Goal: Task Accomplishment & Management: Use online tool/utility

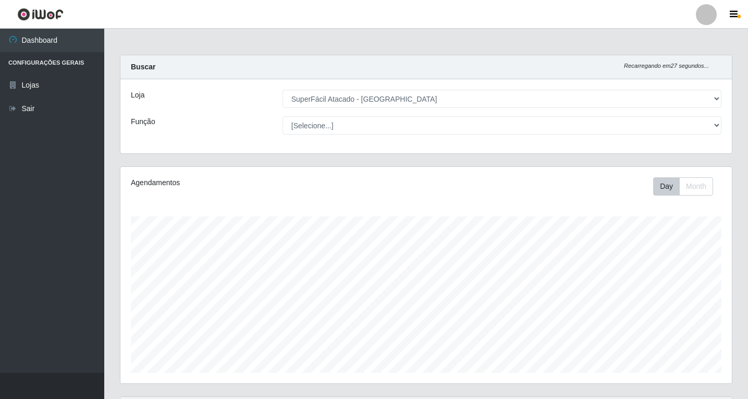
select select "503"
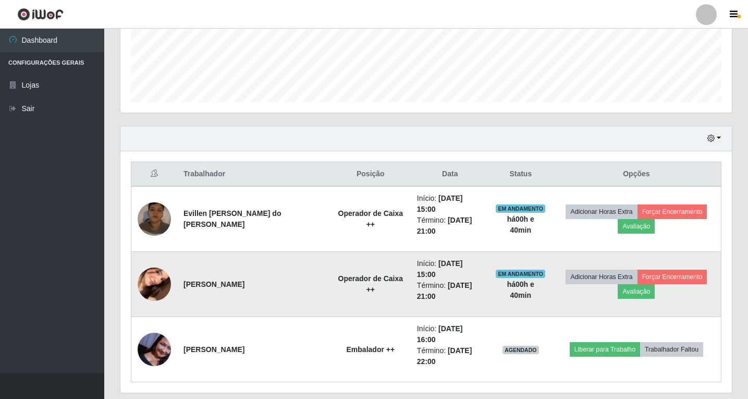
scroll to position [216, 611]
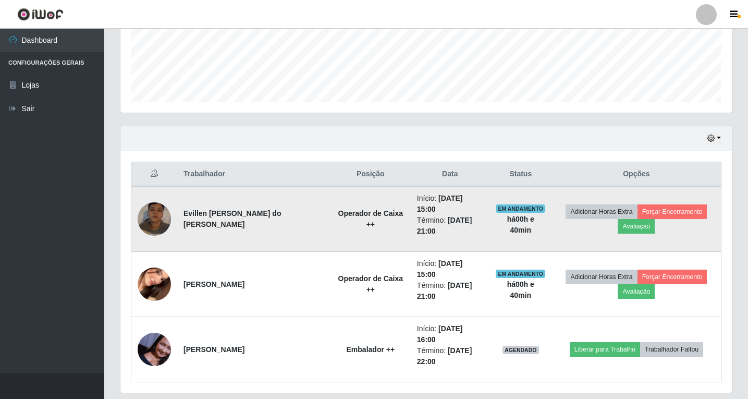
click at [155, 215] on img at bounding box center [154, 218] width 33 height 59
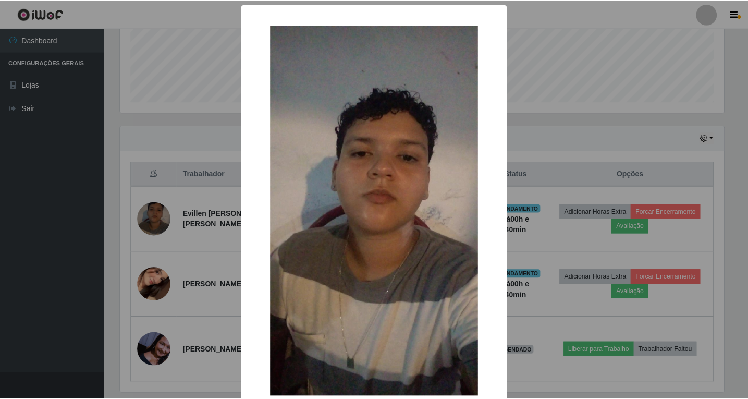
scroll to position [63, 0]
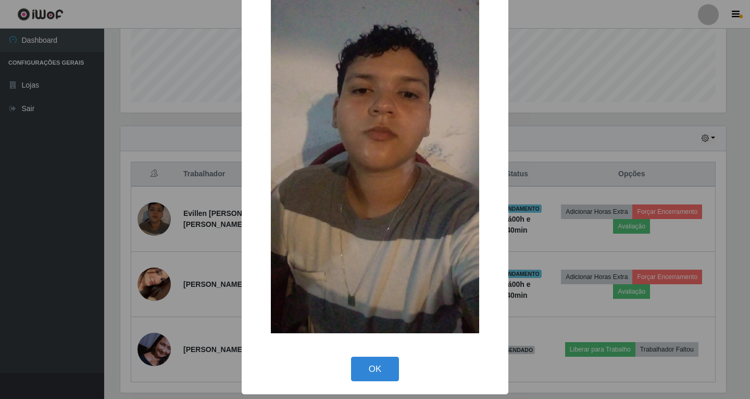
click at [355, 354] on div "OK Cancel" at bounding box center [375, 369] width 246 height 30
click at [355, 358] on button "OK" at bounding box center [375, 368] width 48 height 24
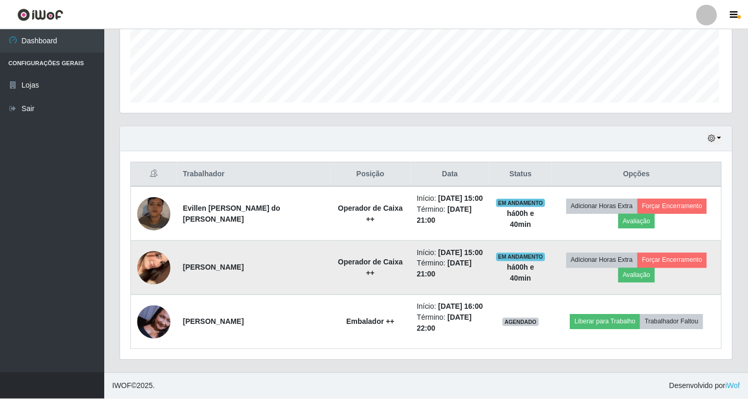
scroll to position [216, 611]
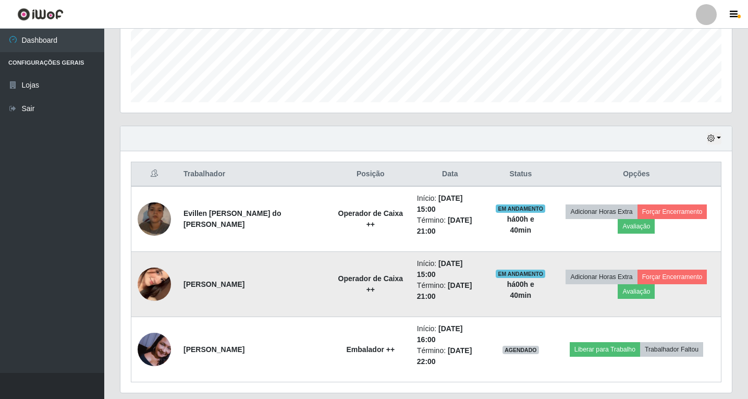
click at [154, 271] on img at bounding box center [154, 284] width 33 height 72
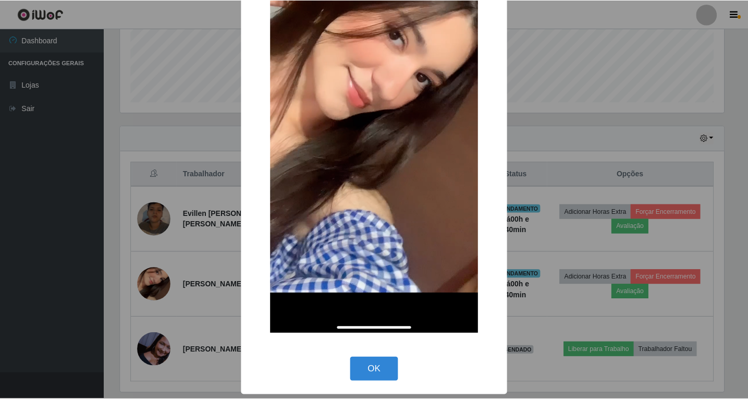
scroll to position [144, 0]
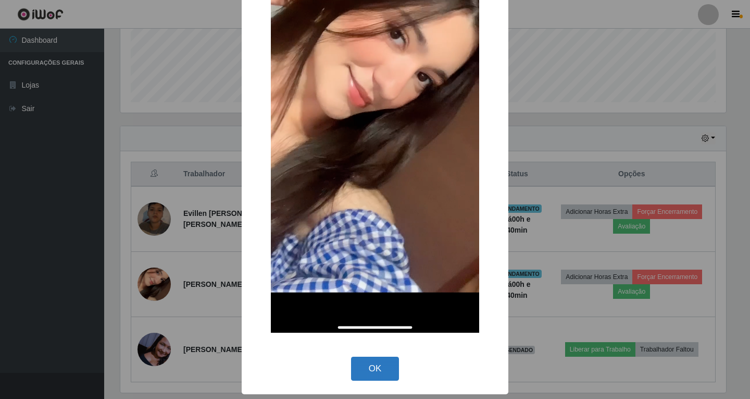
click at [372, 374] on button "OK" at bounding box center [375, 368] width 48 height 24
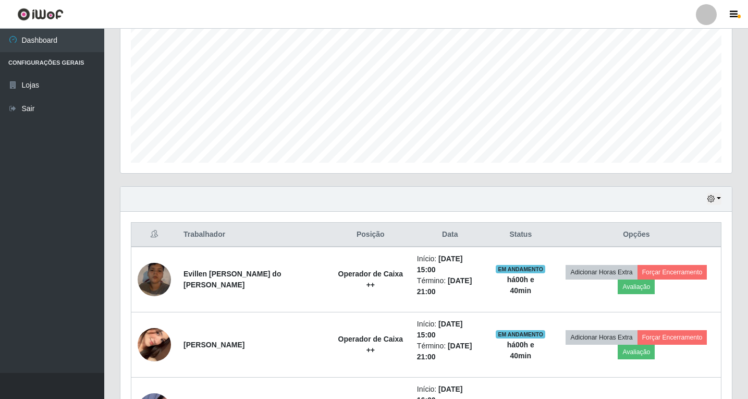
scroll to position [270, 0]
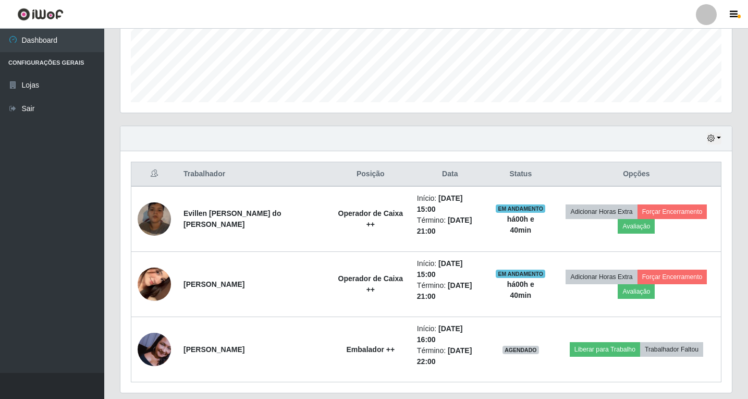
click at [721, 139] on div "Hoje 1 dia 3 dias 1 Semana Não encerrados" at bounding box center [425, 138] width 611 height 25
click at [715, 137] on button "button" at bounding box center [713, 138] width 15 height 12
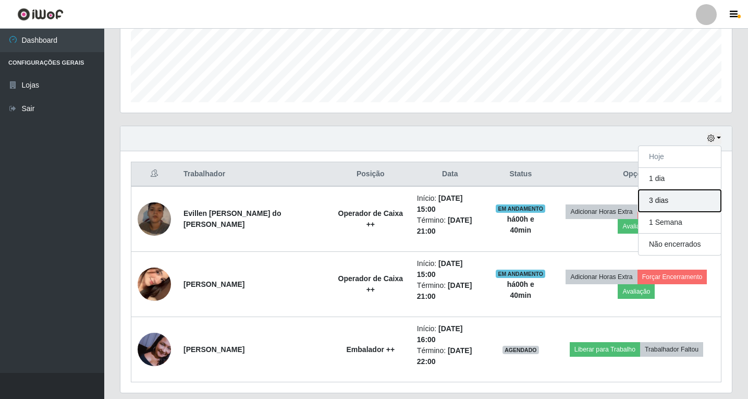
click at [658, 193] on button "3 dias" at bounding box center [679, 201] width 82 height 22
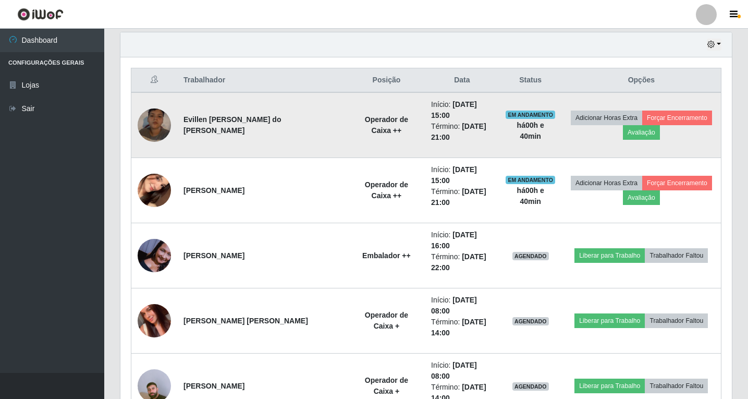
scroll to position [365, 0]
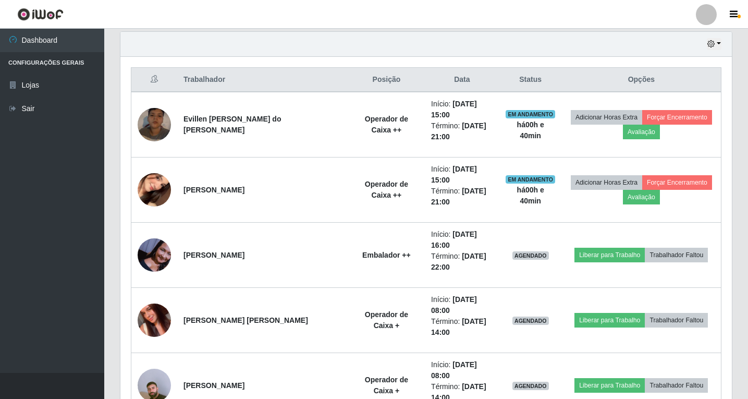
click at [722, 40] on div "Hoje 1 dia 3 dias 1 Semana Não encerrados" at bounding box center [425, 44] width 611 height 25
click at [720, 44] on button "button" at bounding box center [713, 44] width 15 height 12
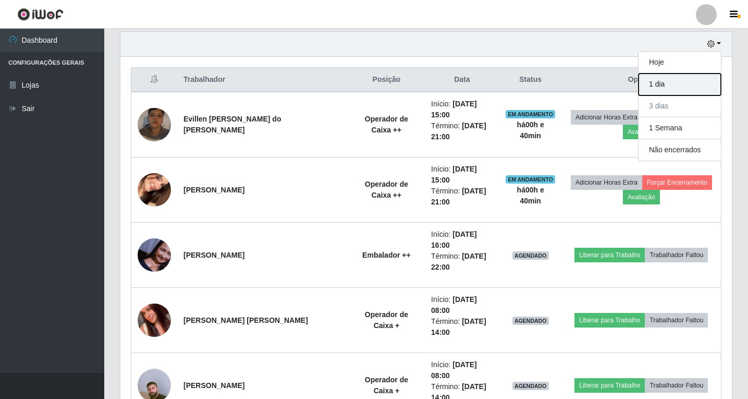
click at [681, 82] on button "1 dia" at bounding box center [679, 84] width 82 height 22
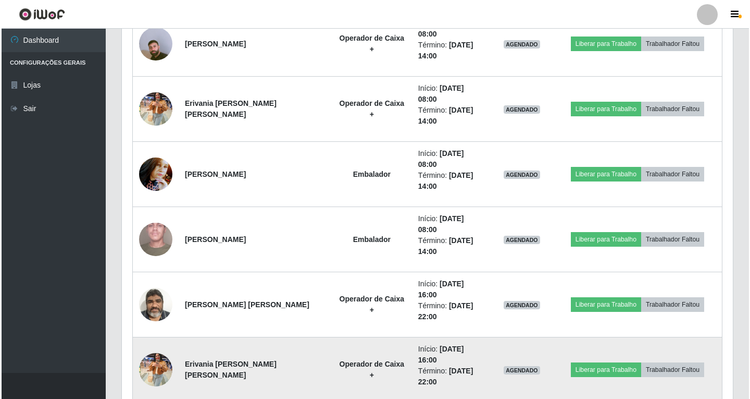
scroll to position [758, 0]
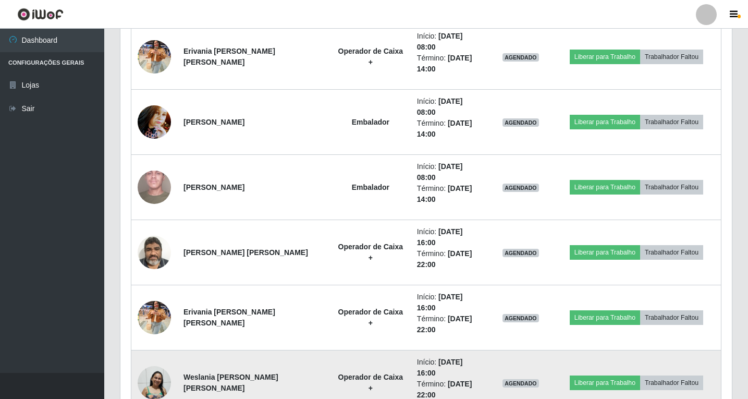
click at [158, 365] on img at bounding box center [154, 382] width 33 height 34
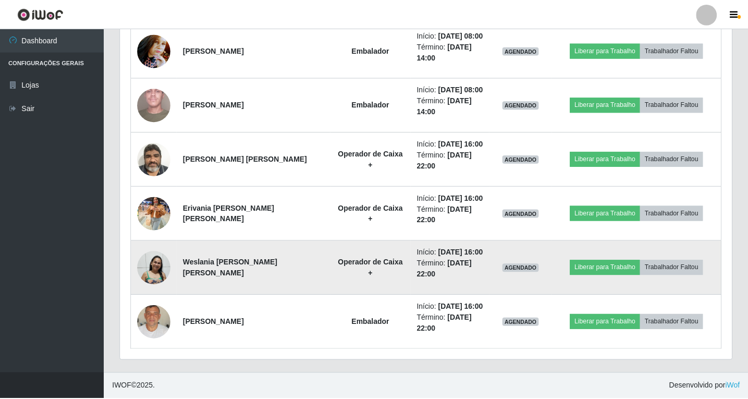
scroll to position [216, 606]
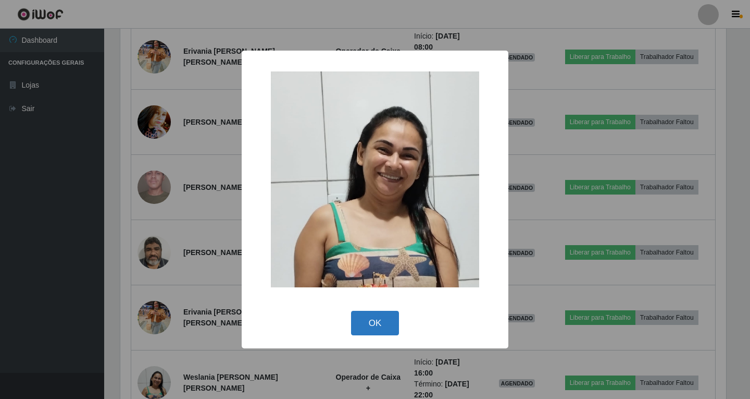
click at [378, 321] on button "OK" at bounding box center [375, 322] width 48 height 24
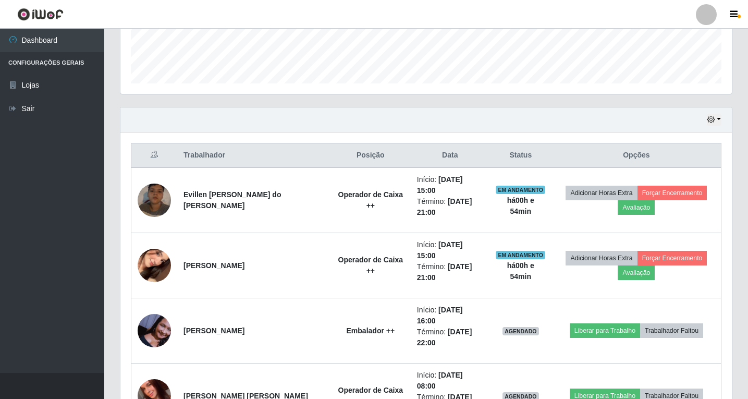
scroll to position [341, 0]
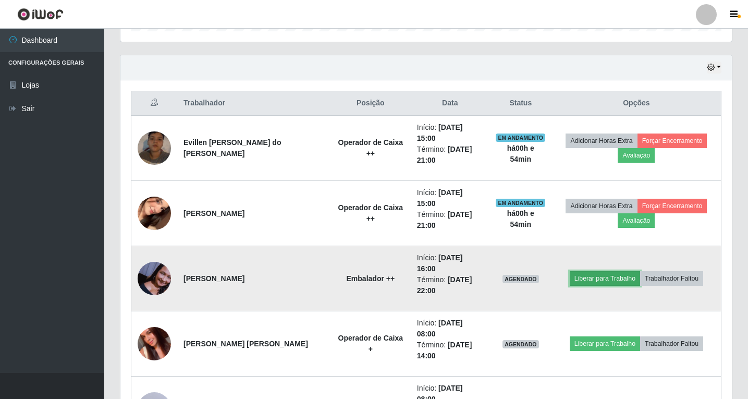
click at [591, 271] on button "Liberar para Trabalho" at bounding box center [604, 278] width 70 height 15
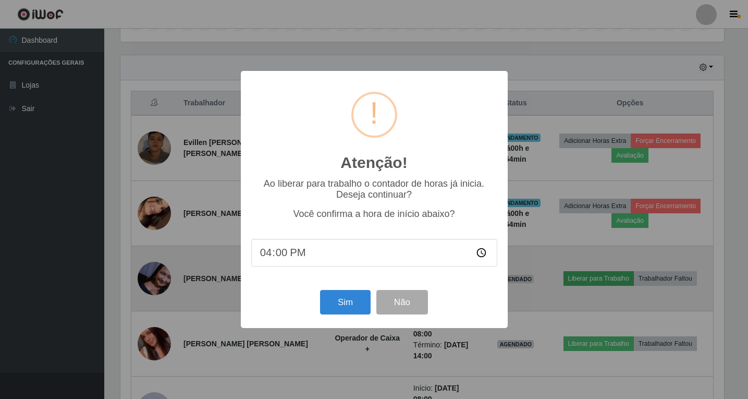
scroll to position [216, 606]
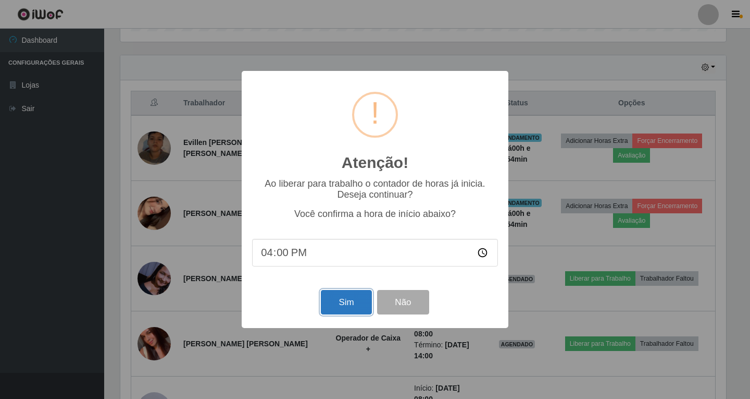
click at [343, 302] on button "Sim" at bounding box center [346, 302] width 51 height 24
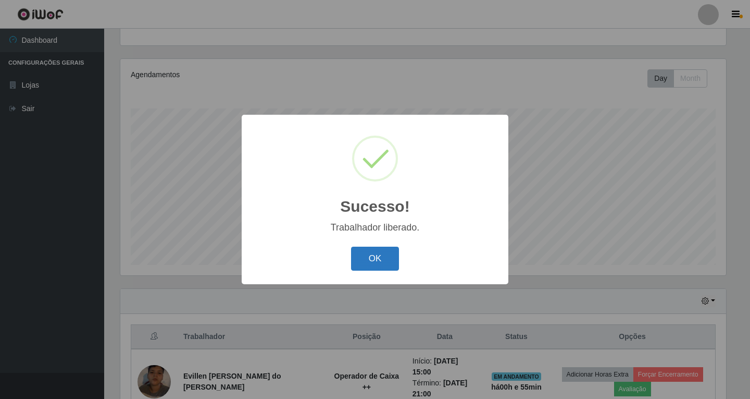
click at [389, 260] on button "OK" at bounding box center [375, 258] width 48 height 24
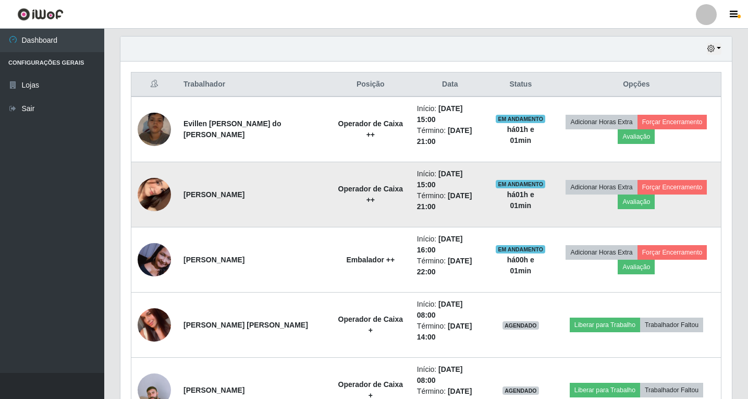
scroll to position [341, 0]
